Goal: Information Seeking & Learning: Learn about a topic

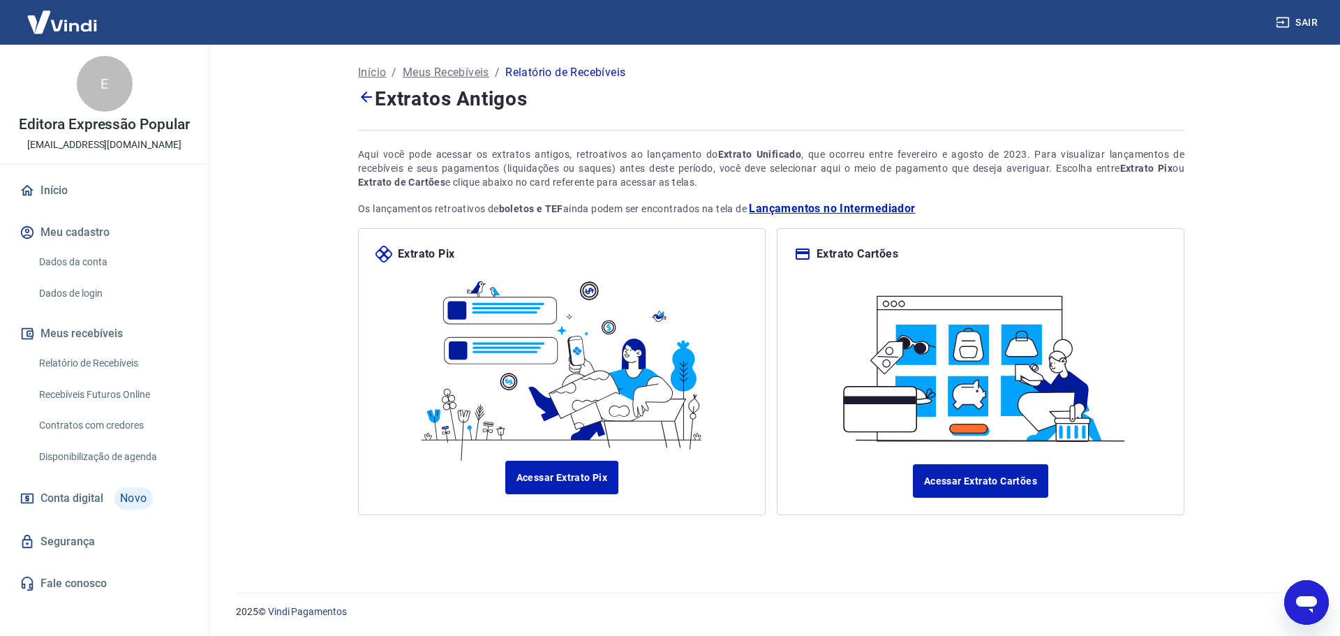
click at [60, 183] on link "Início" at bounding box center [104, 190] width 175 height 31
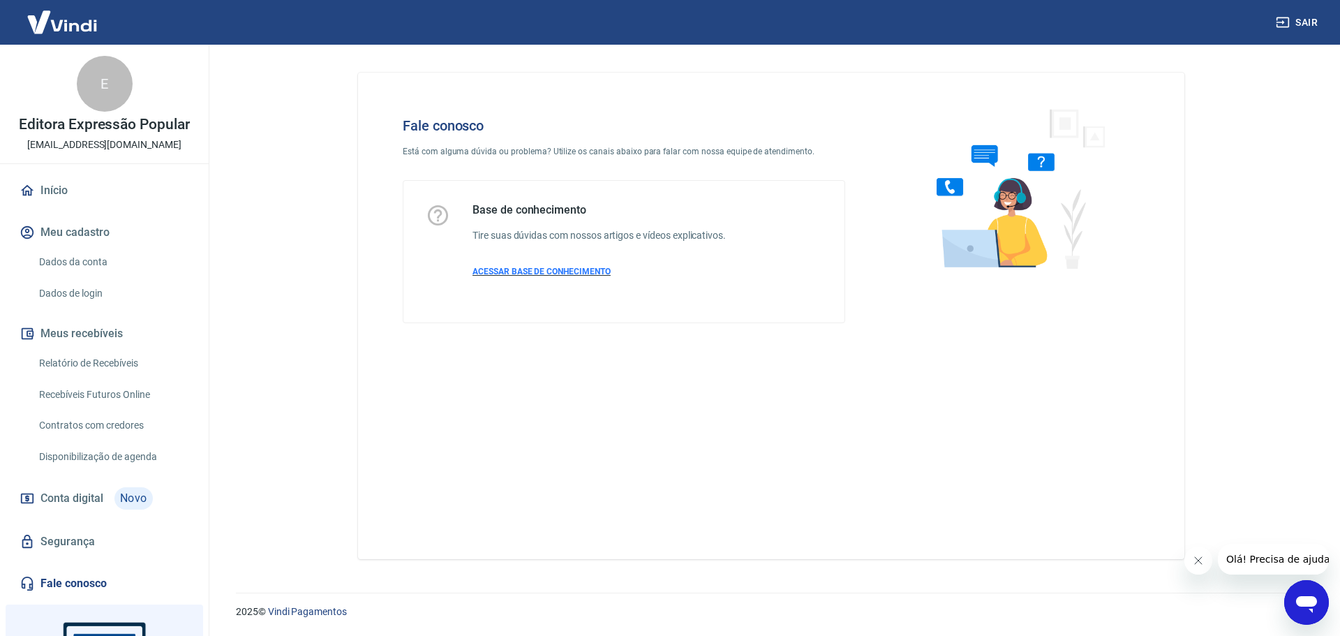
click at [557, 274] on span "ACESSAR BASE DE CONHECIMENTO" at bounding box center [542, 272] width 138 height 10
click at [60, 192] on link "Início" at bounding box center [104, 190] width 175 height 31
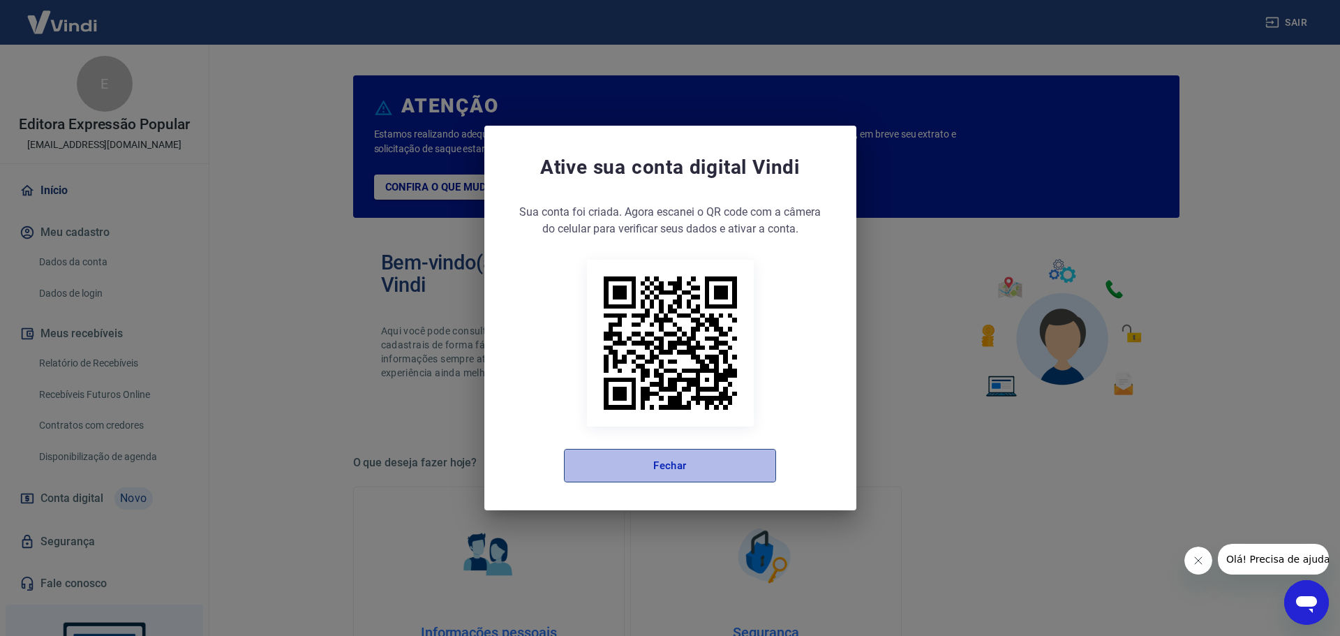
click at [681, 452] on button "Fechar" at bounding box center [670, 466] width 212 height 34
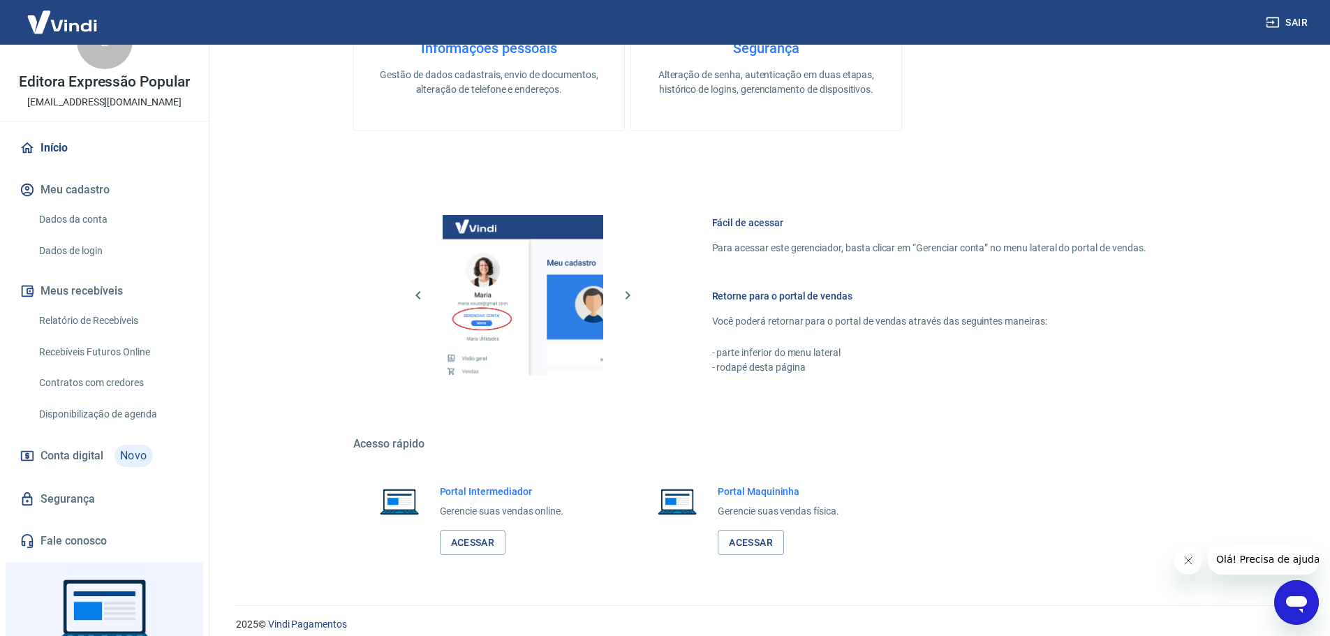
scroll to position [597, 0]
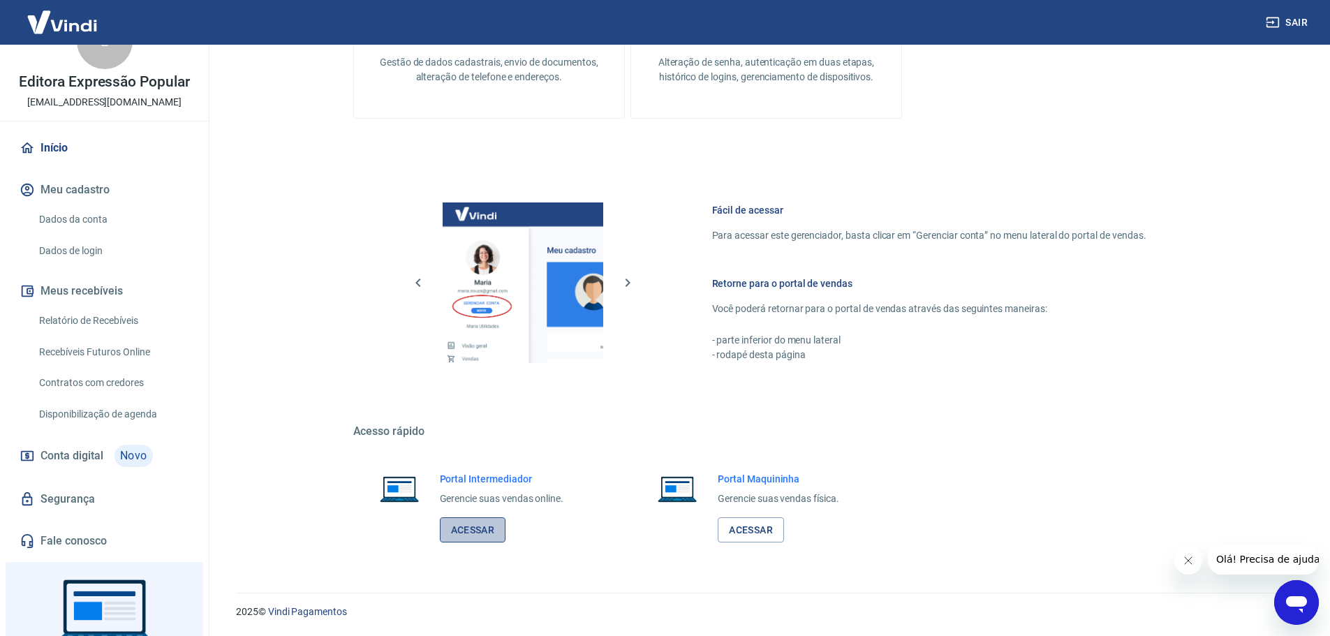
click at [481, 539] on link "Acessar" at bounding box center [473, 530] width 66 height 26
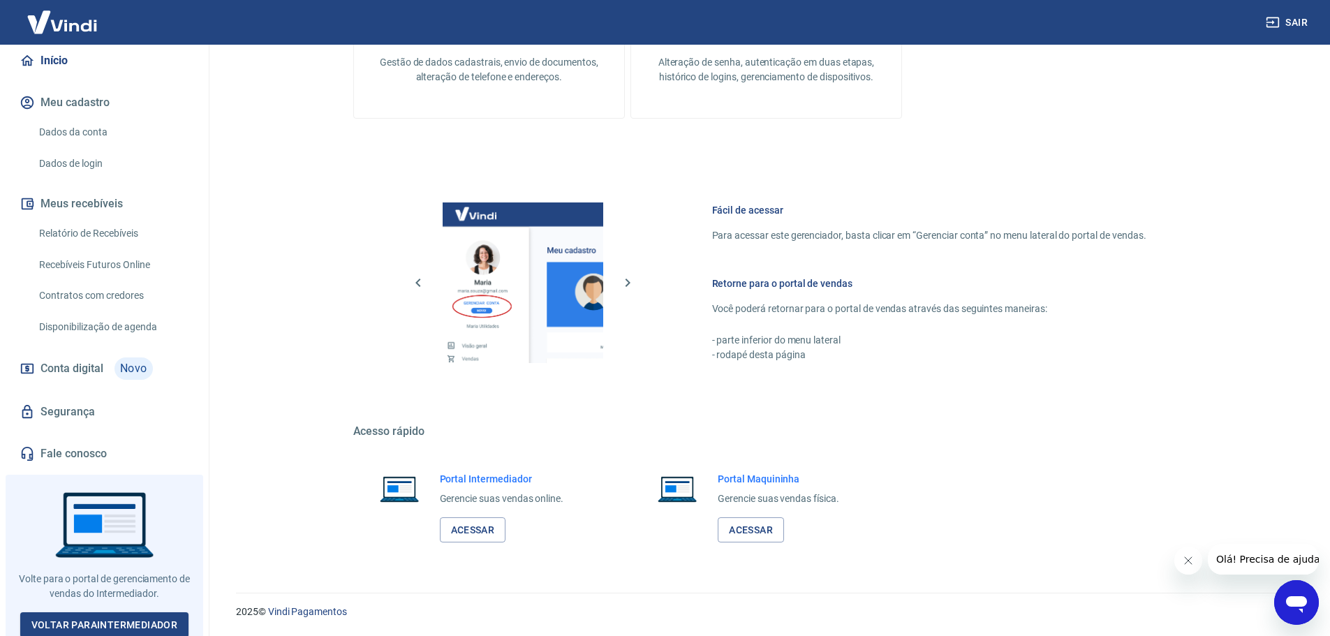
scroll to position [132, 0]
click at [1176, 560] on button "Fechar mensagem da empresa" at bounding box center [1187, 561] width 28 height 28
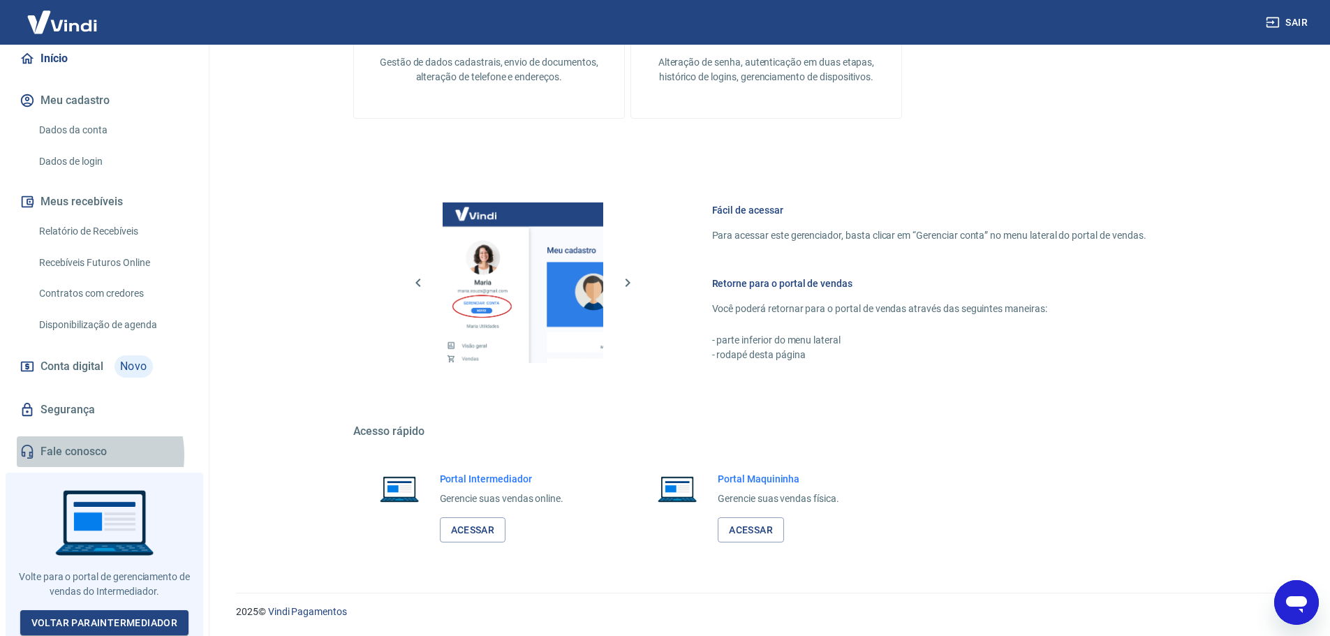
click at [76, 455] on link "Fale conosco" at bounding box center [104, 451] width 175 height 31
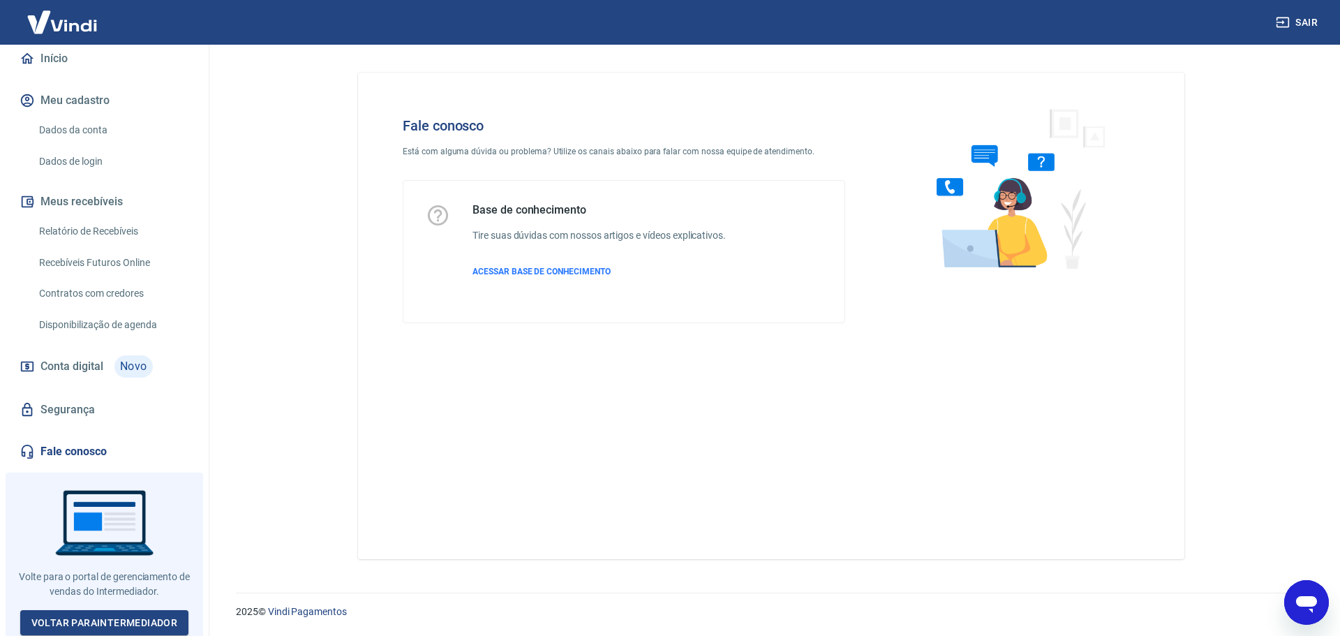
drag, startPoint x: 630, startPoint y: 195, endPoint x: 923, endPoint y: 192, distance: 293.2
click at [634, 195] on div "Base de conhecimento Tire suas dúvidas com nossos artigos e vídeos explicativos…" at bounding box center [623, 252] width 441 height 142
click at [1188, 473] on div "Fale conosco Está com alguma dúvida ou problema? Utilize os canais abaixo para …" at bounding box center [771, 310] width 860 height 531
click at [1315, 612] on icon "Abrir janela de mensagens" at bounding box center [1306, 602] width 25 height 25
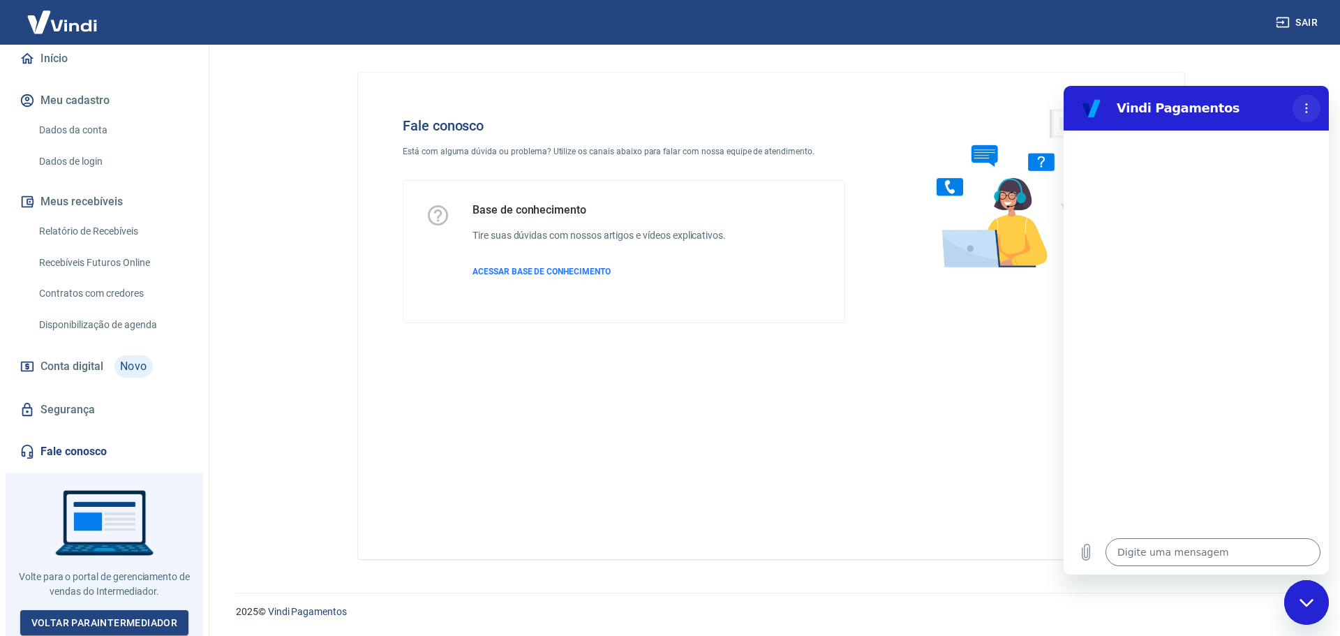
click at [1314, 107] on button "Menu de opções" at bounding box center [1307, 108] width 28 height 28
click at [1314, 106] on button "Menu de opções" at bounding box center [1307, 108] width 28 height 28
click at [528, 236] on h6 "Tire suas dúvidas com nossos artigos e vídeos explicativos." at bounding box center [599, 235] width 253 height 15
click at [528, 270] on span "ACESSAR BASE DE CONHECIMENTO" at bounding box center [542, 272] width 138 height 10
